Goal: Transaction & Acquisition: Purchase product/service

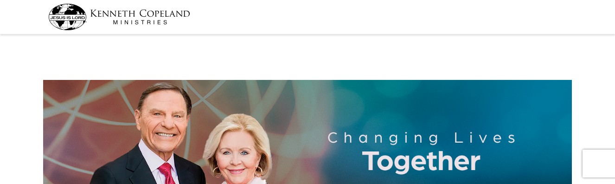
select select "WA"
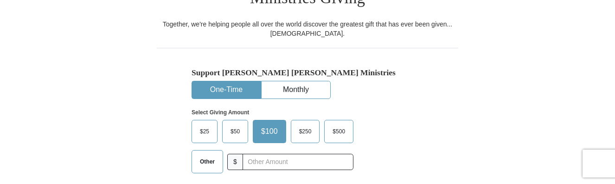
scroll to position [272, 0]
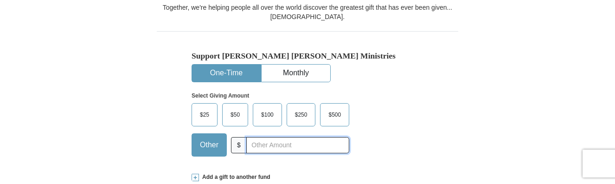
click at [275, 137] on input "text" at bounding box center [297, 145] width 103 height 16
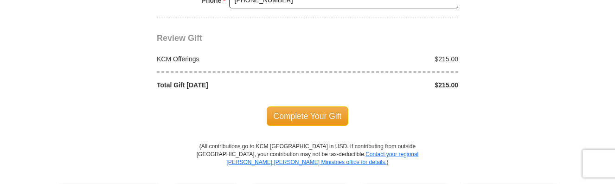
scroll to position [879, 0]
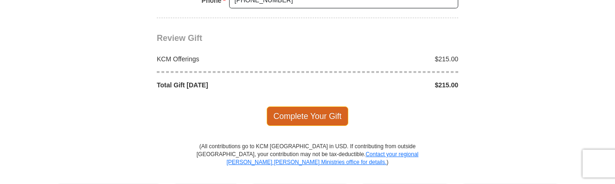
type input "215.00"
click at [298, 106] on span "Complete Your Gift" at bounding box center [308, 115] width 82 height 19
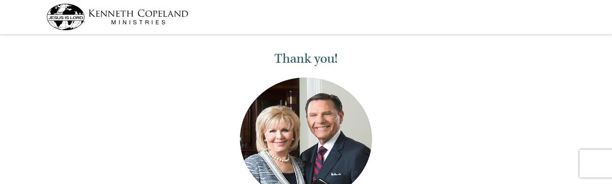
click at [148, 85] on div "Thank you! We stand with you believing that as you give to others it will be gi…" at bounding box center [306, 162] width 612 height 250
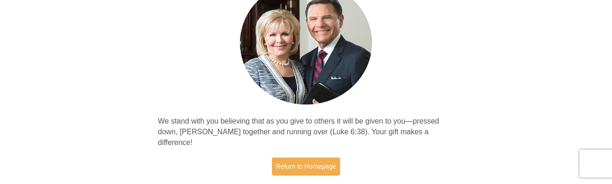
scroll to position [100, 0]
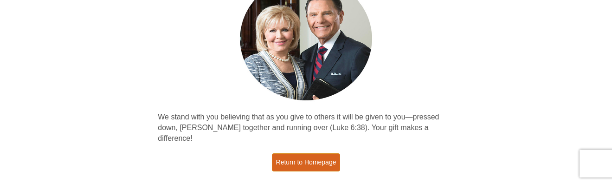
click at [309, 153] on link "Return to Homepage" at bounding box center [306, 162] width 69 height 18
